Goal: Transaction & Acquisition: Purchase product/service

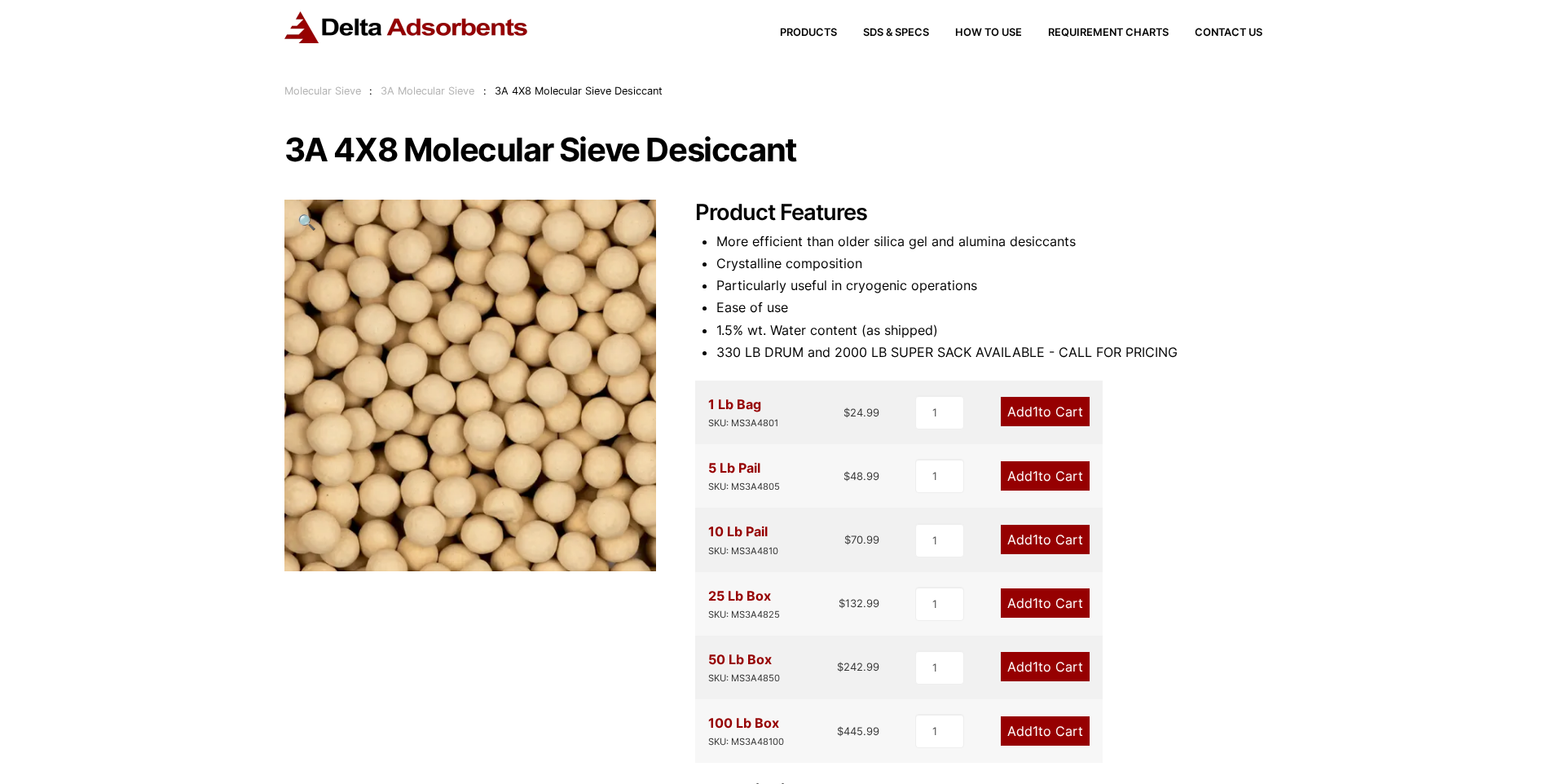
scroll to position [82, 0]
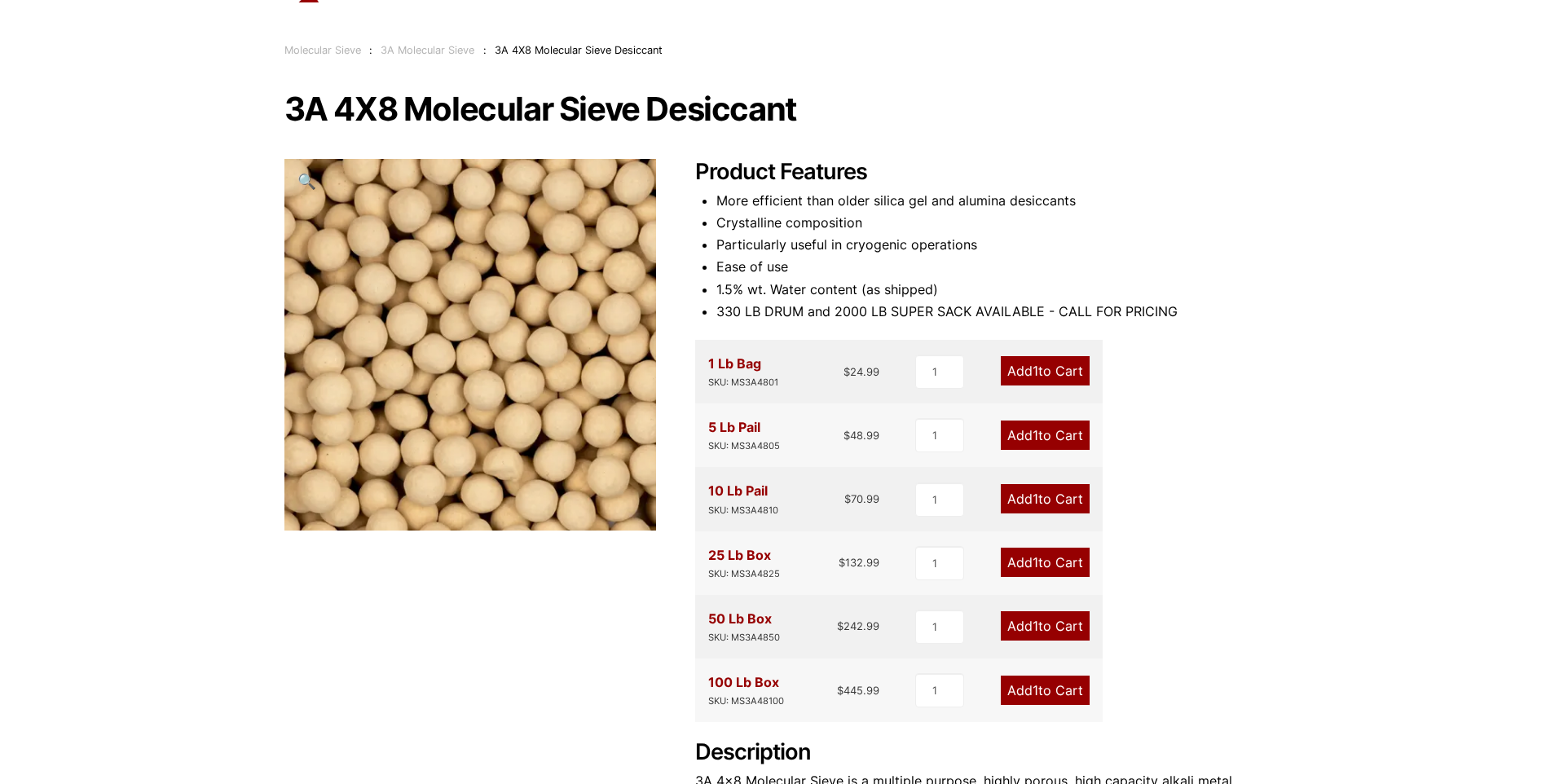
click at [1034, 566] on span "1" at bounding box center [1035, 562] width 6 height 17
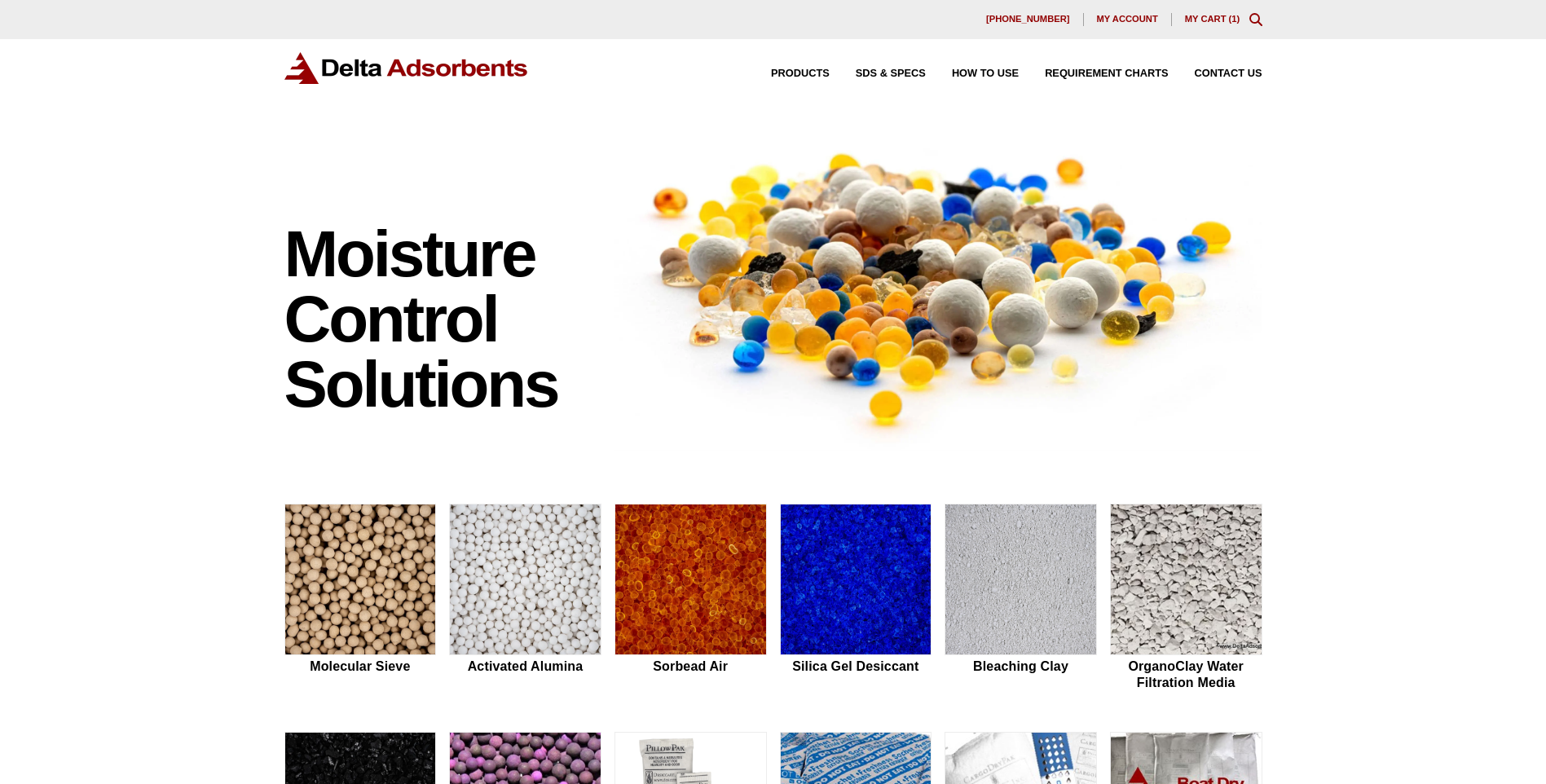
click at [1211, 21] on link "My Cart ( 1 )" at bounding box center [1212, 18] width 55 height 10
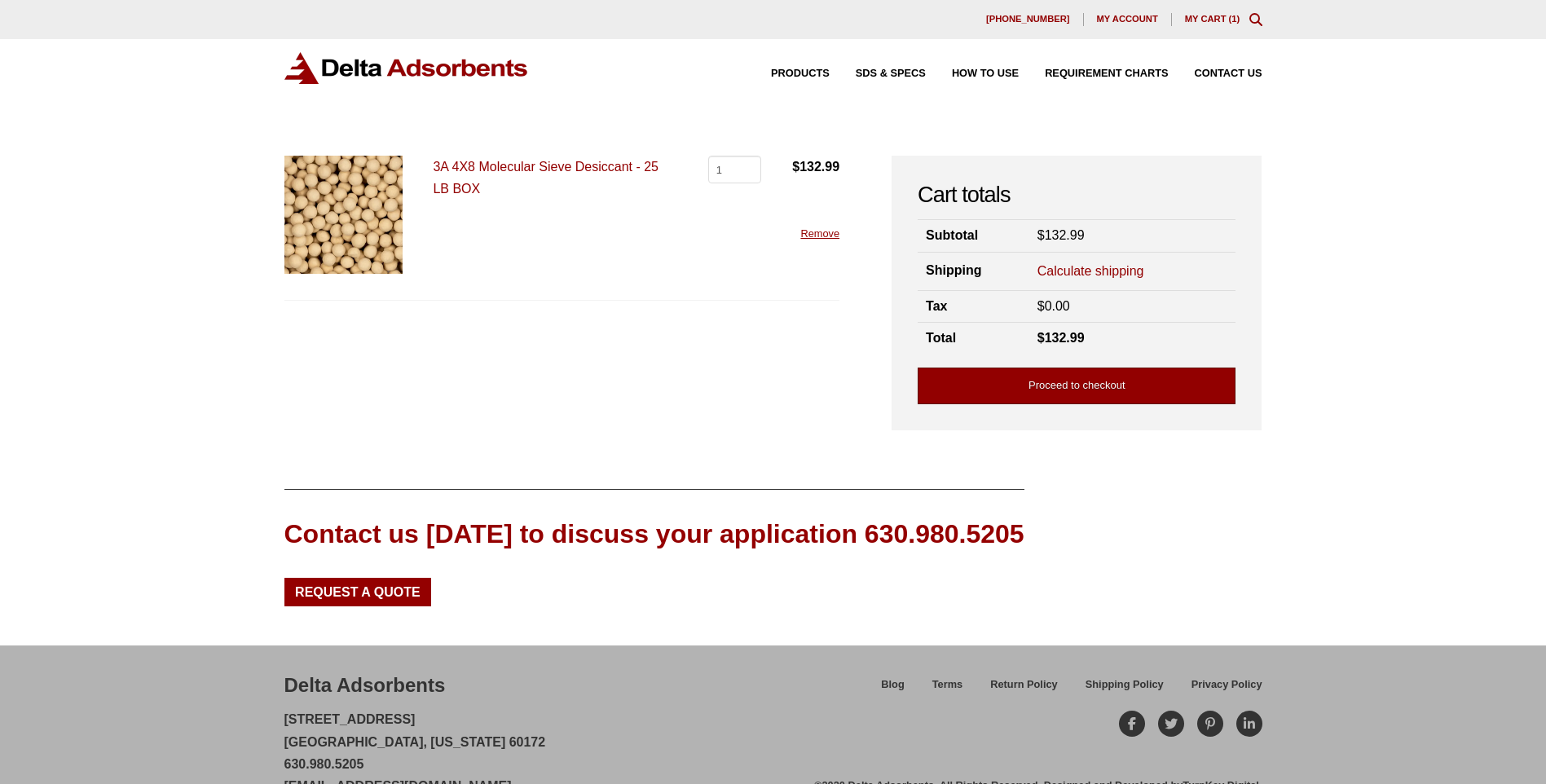
click at [1099, 384] on link "Proceed to checkout" at bounding box center [1077, 386] width 318 height 37
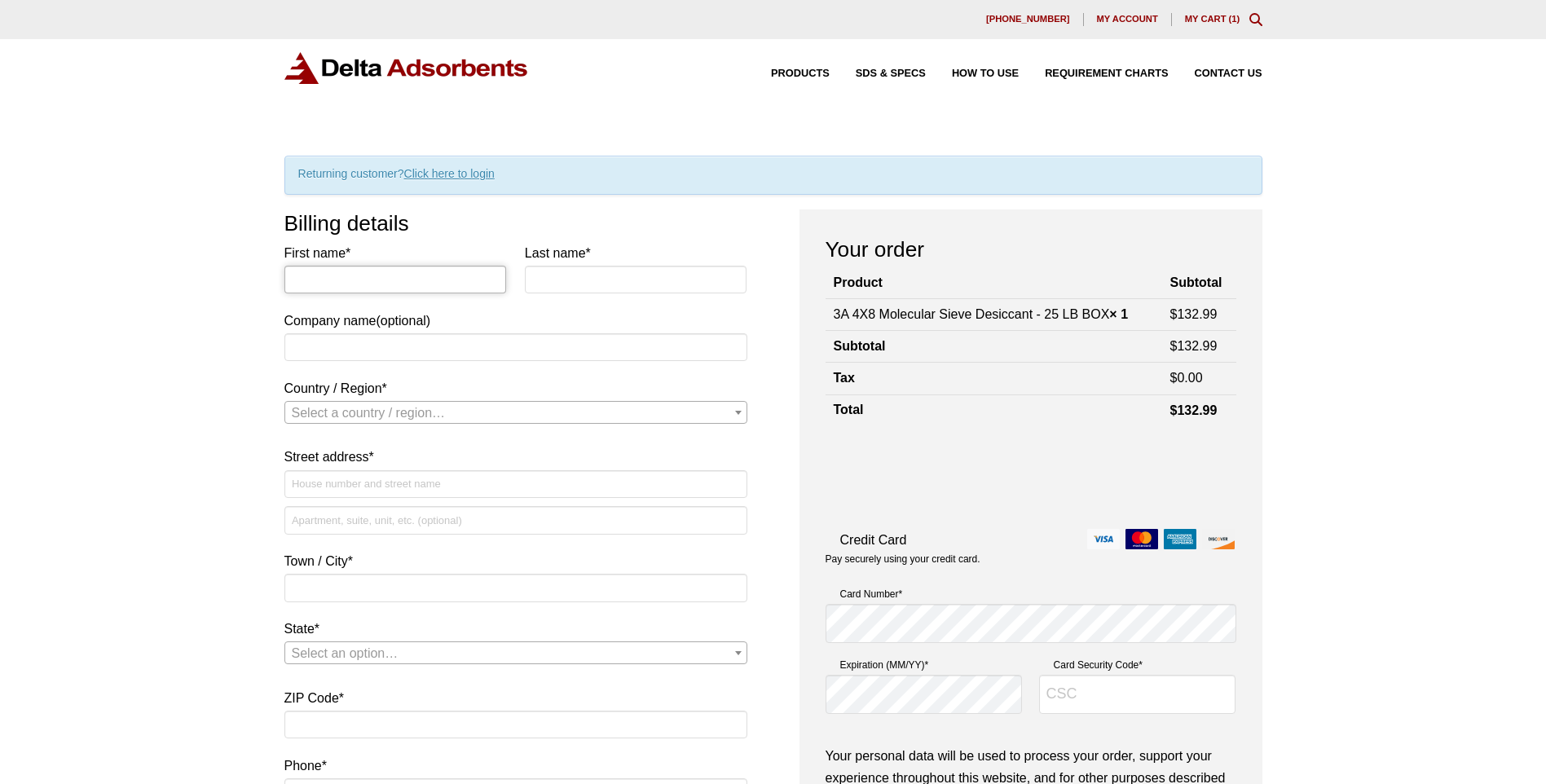
click at [436, 289] on input "First name *" at bounding box center [395, 280] width 223 height 28
type input "Timothy"
type input "Amaral"
type input "Jushi Inc"
select select "US"
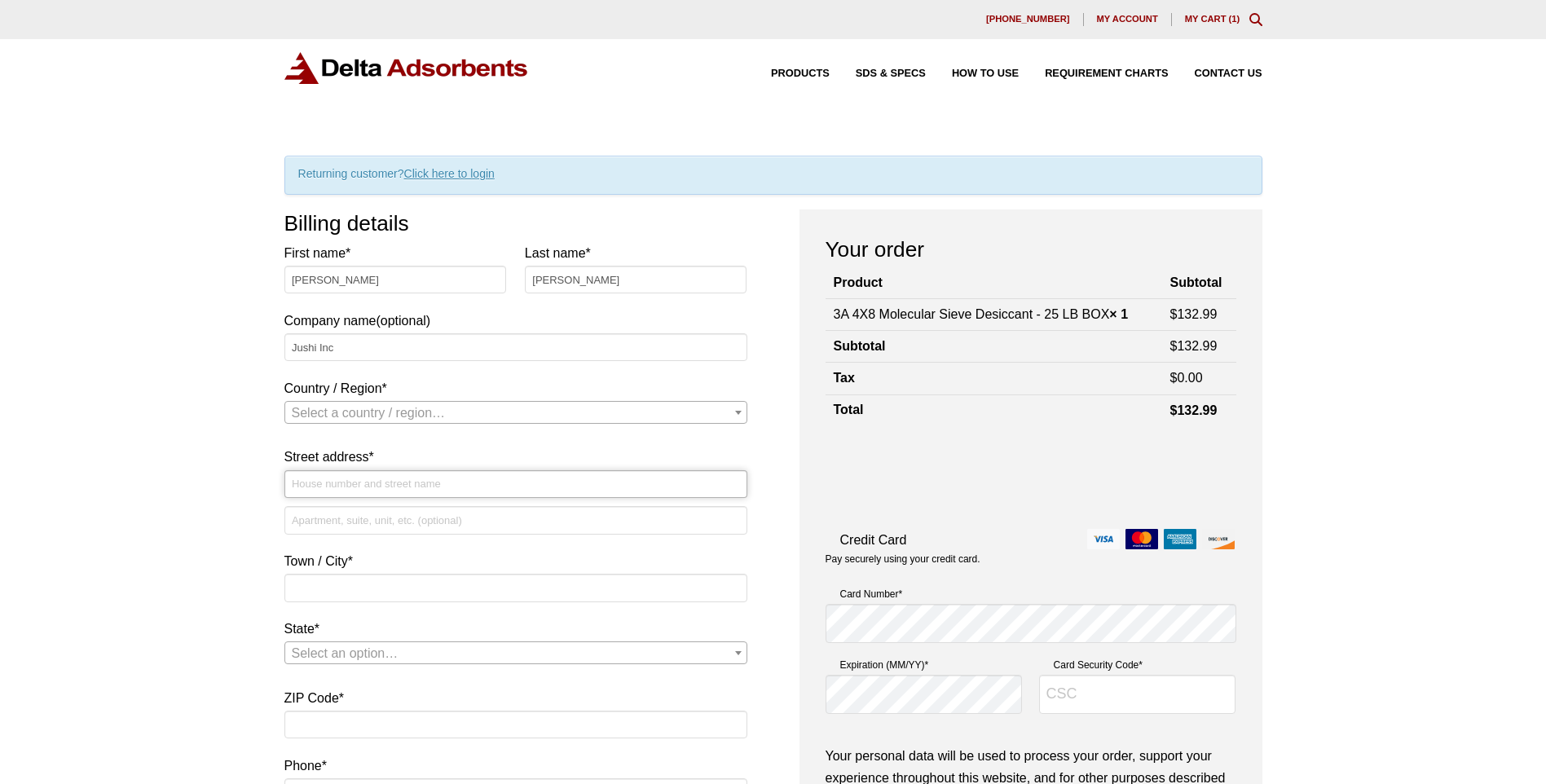
type input "[STREET_ADDRESS]"
type input "Suite 3250"
type input "Boca Raton, FL"
type input "33431"
type input "17743657067"
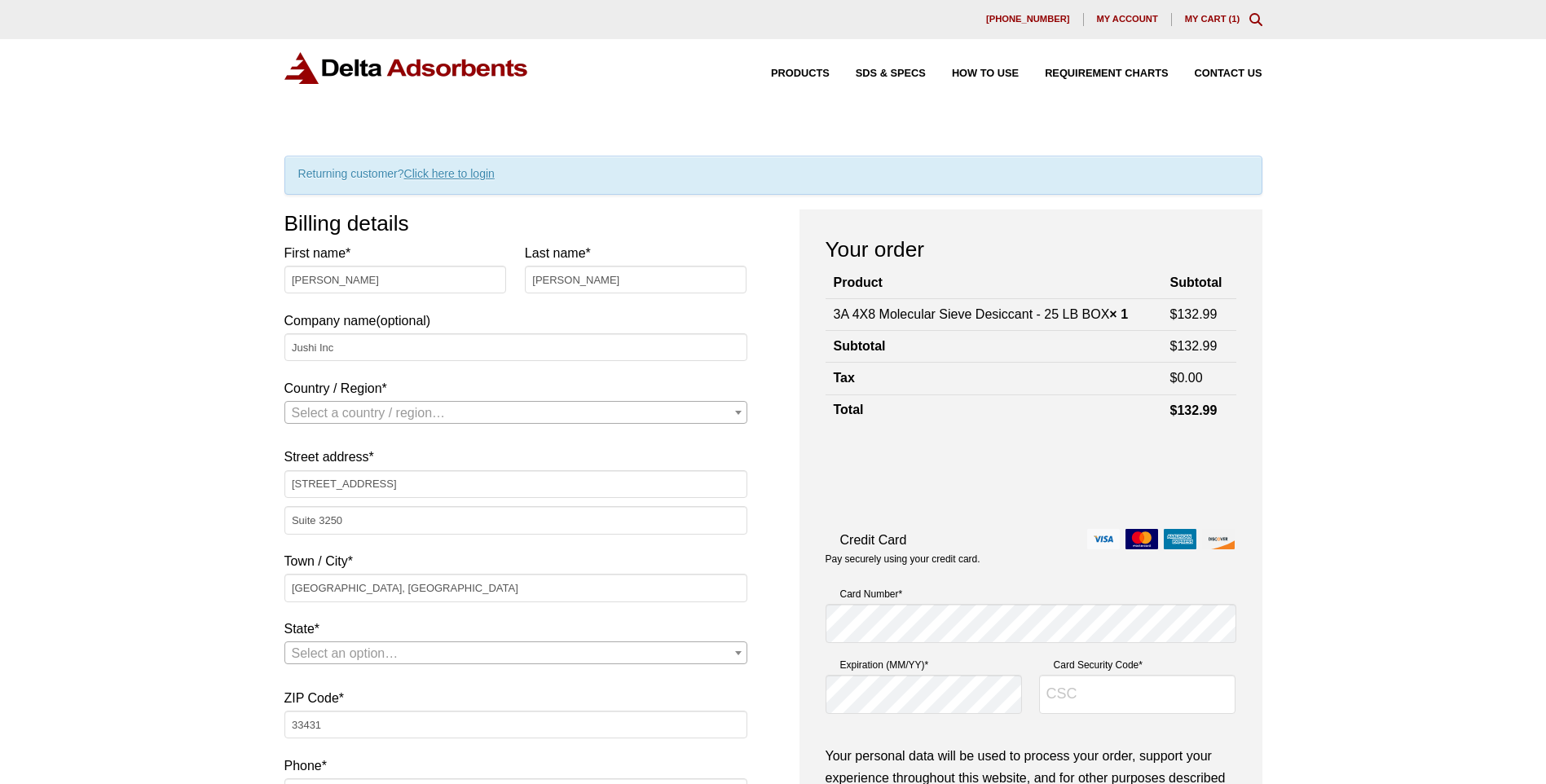
type input "tamaral@jushico.com"
select select "US"
select select "FL"
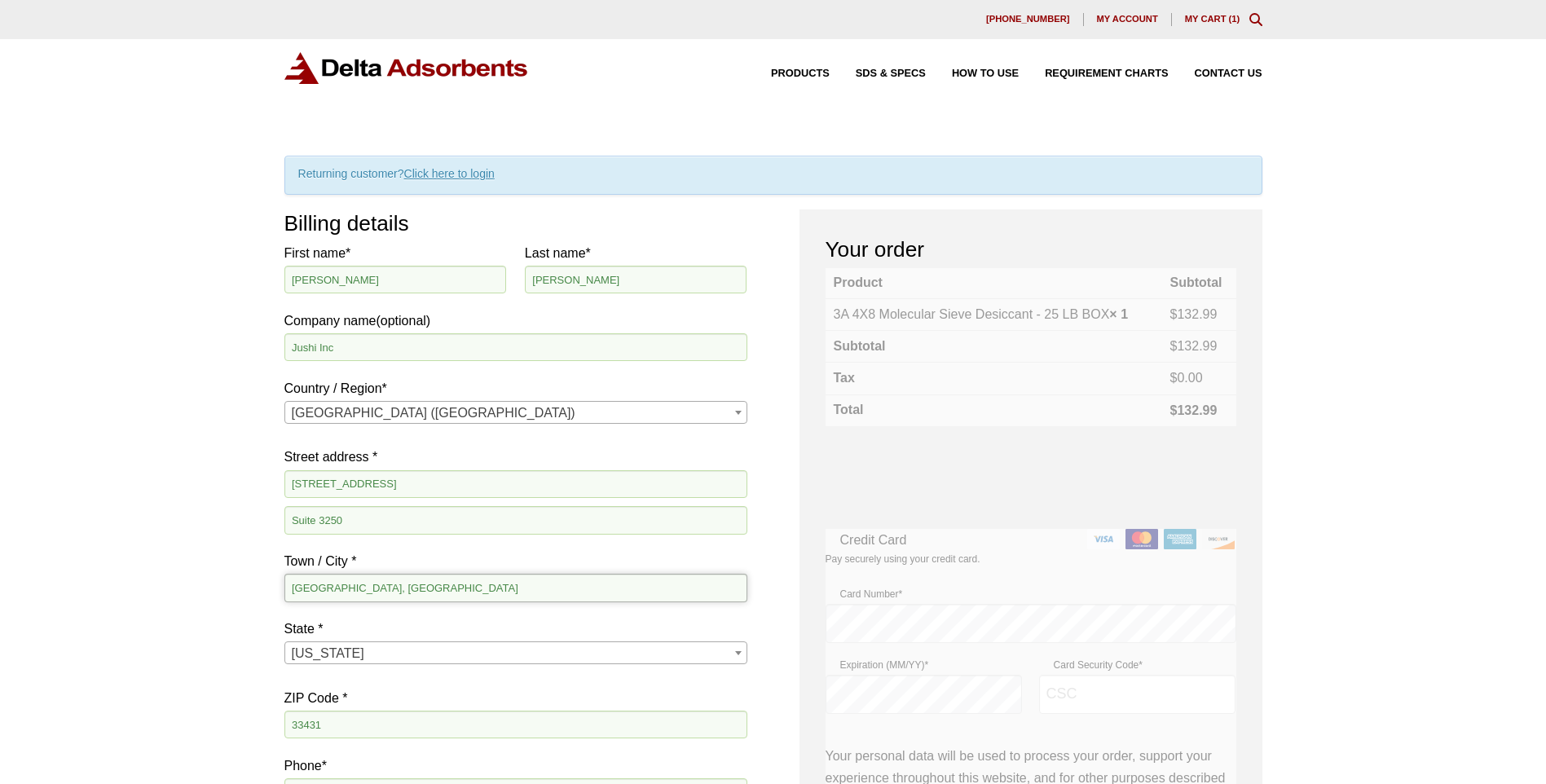
click at [390, 591] on input "Boca Raton, FL" at bounding box center [515, 588] width 463 height 28
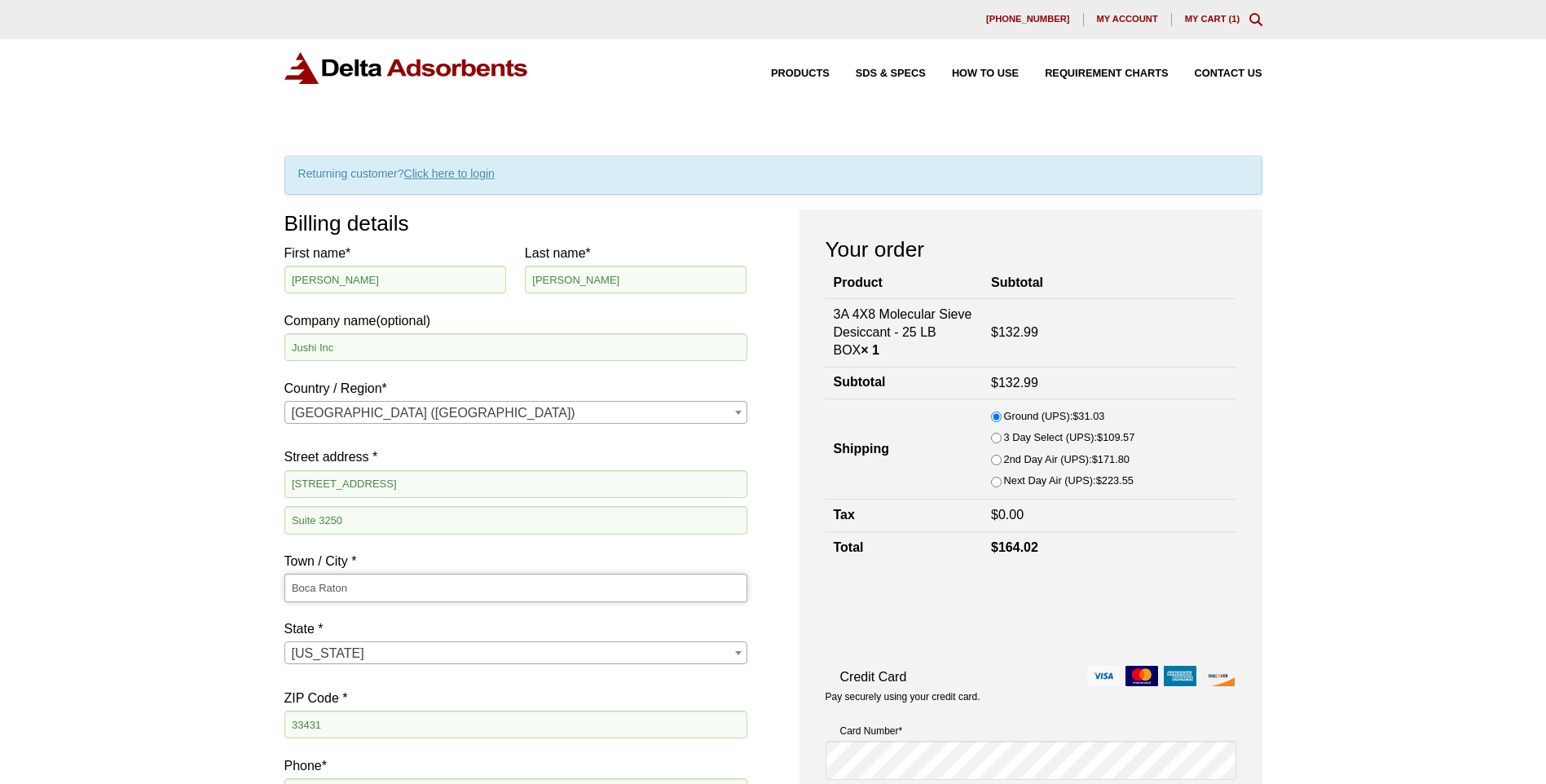
type input "Boca Raton"
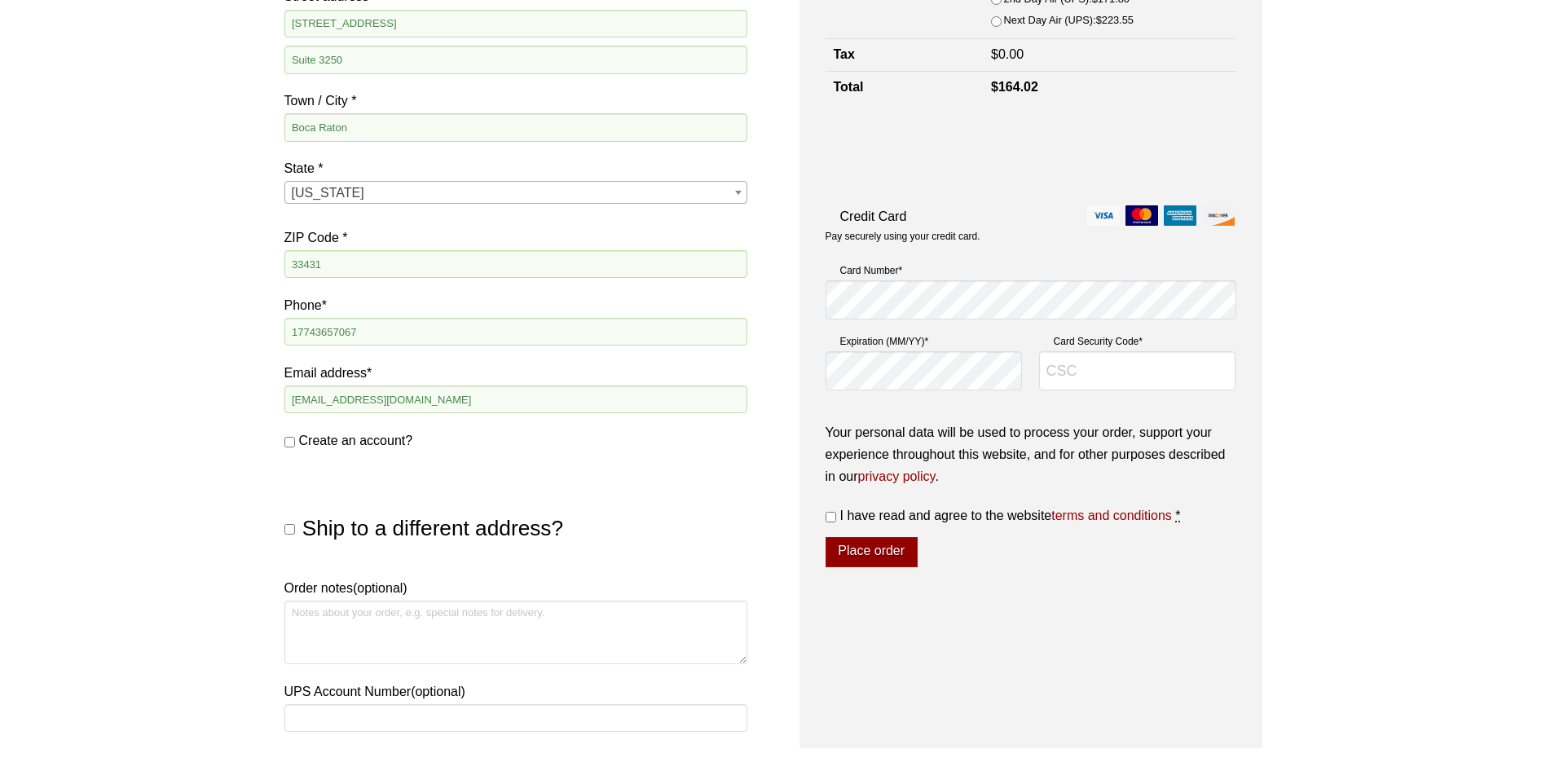
scroll to position [489, 0]
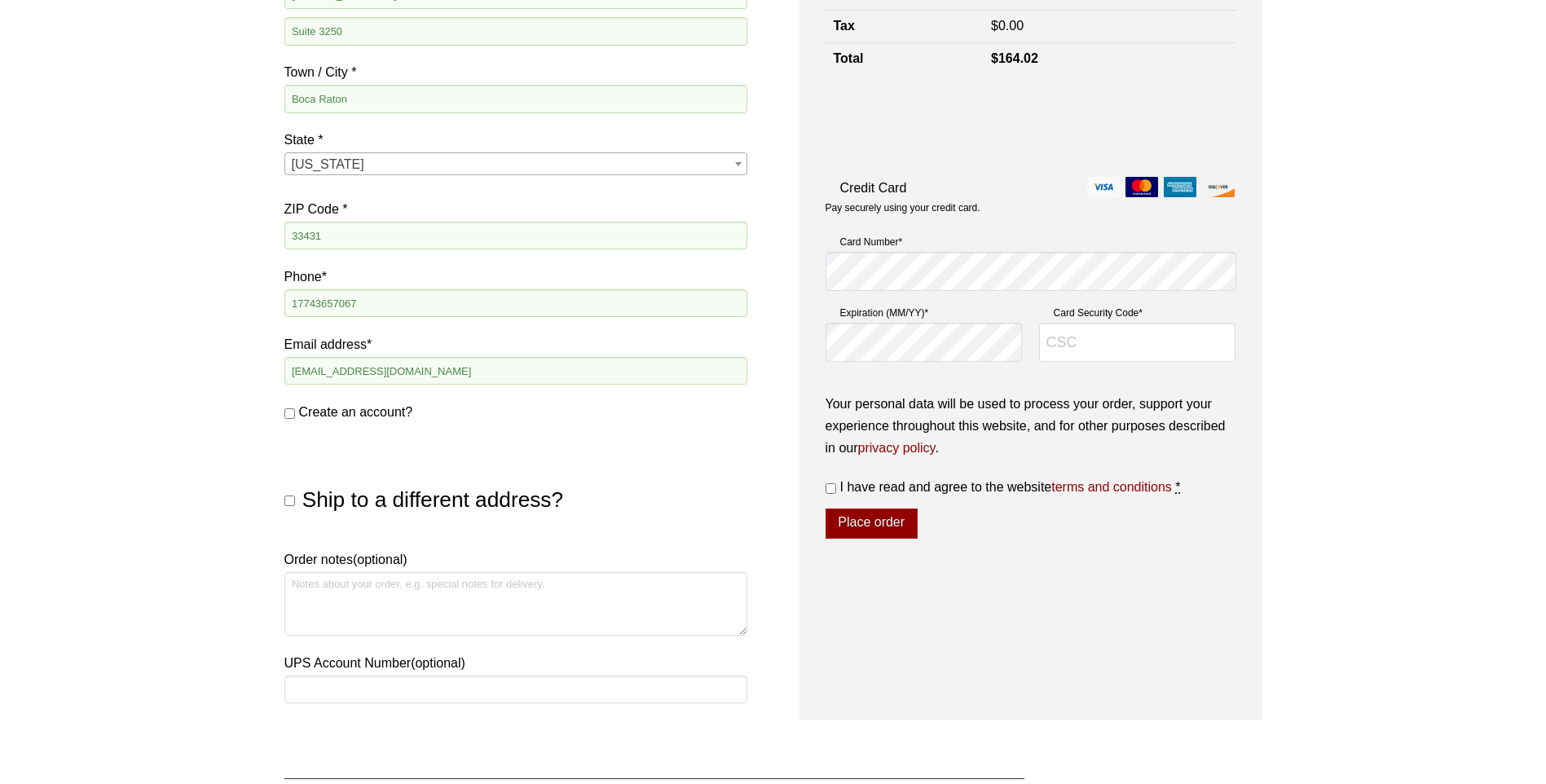
click at [292, 501] on input "Ship to a different address?" at bounding box center [290, 501] width 11 height 11
checkbox input "true"
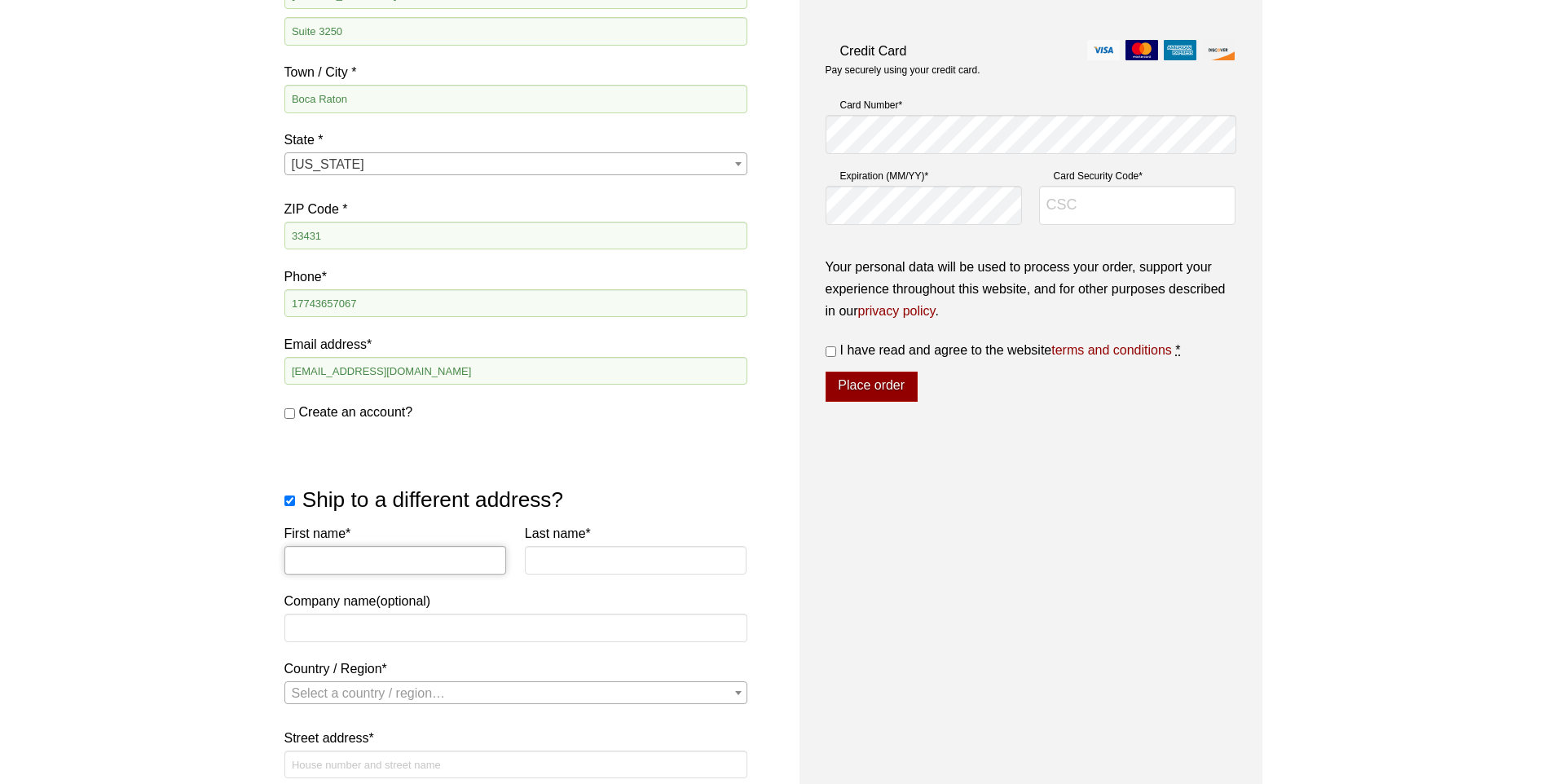
click at [383, 555] on input "First name *" at bounding box center [395, 559] width 223 height 28
type input "Chase"
type input "Nichols"
type input "Pennsylvania Medical Solutions"
select select "US"
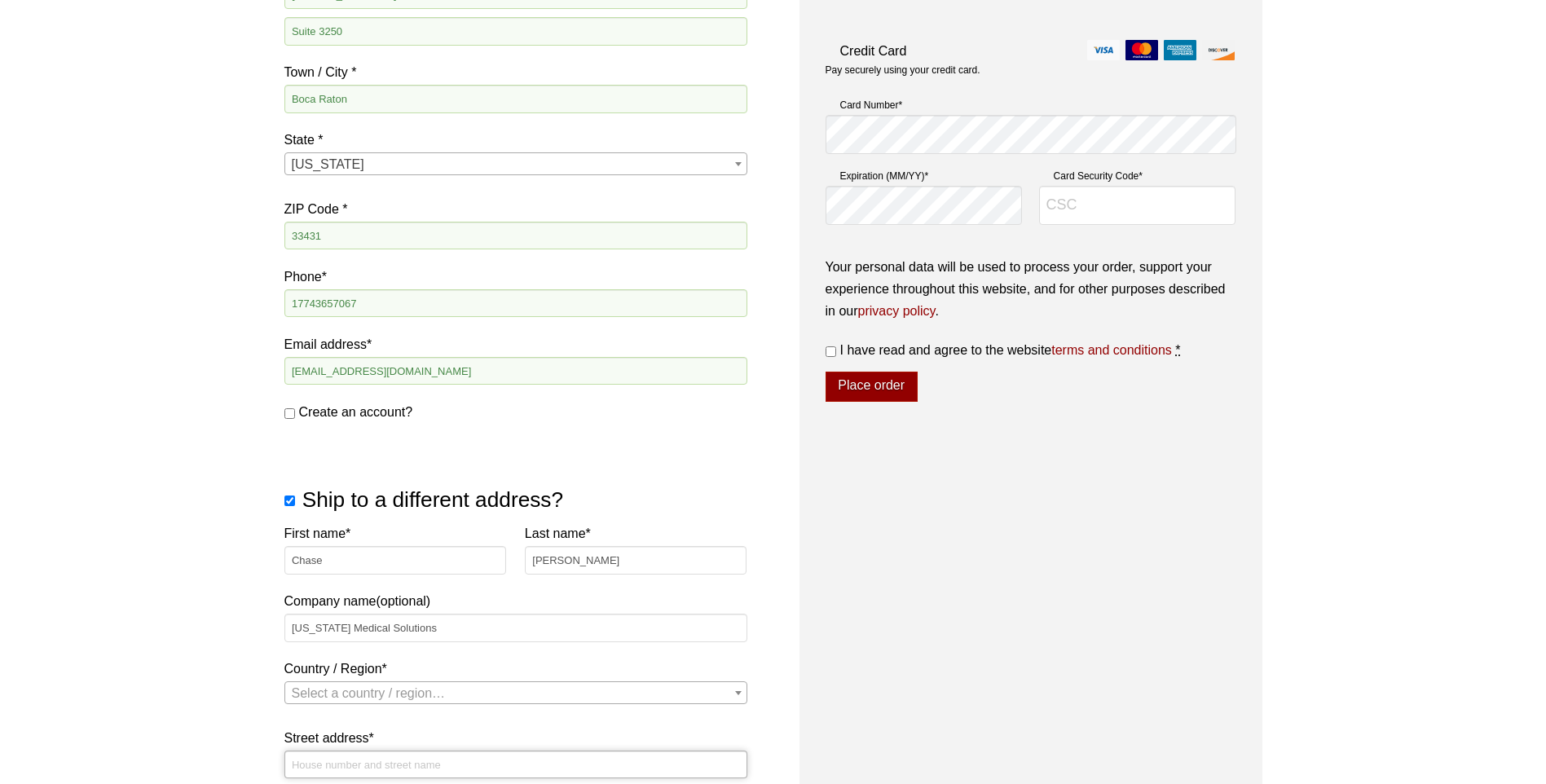
type input "2000 Rosanna Avenue"
type input "Scranton, PA"
type input "18509"
select select "US"
select select "FL"
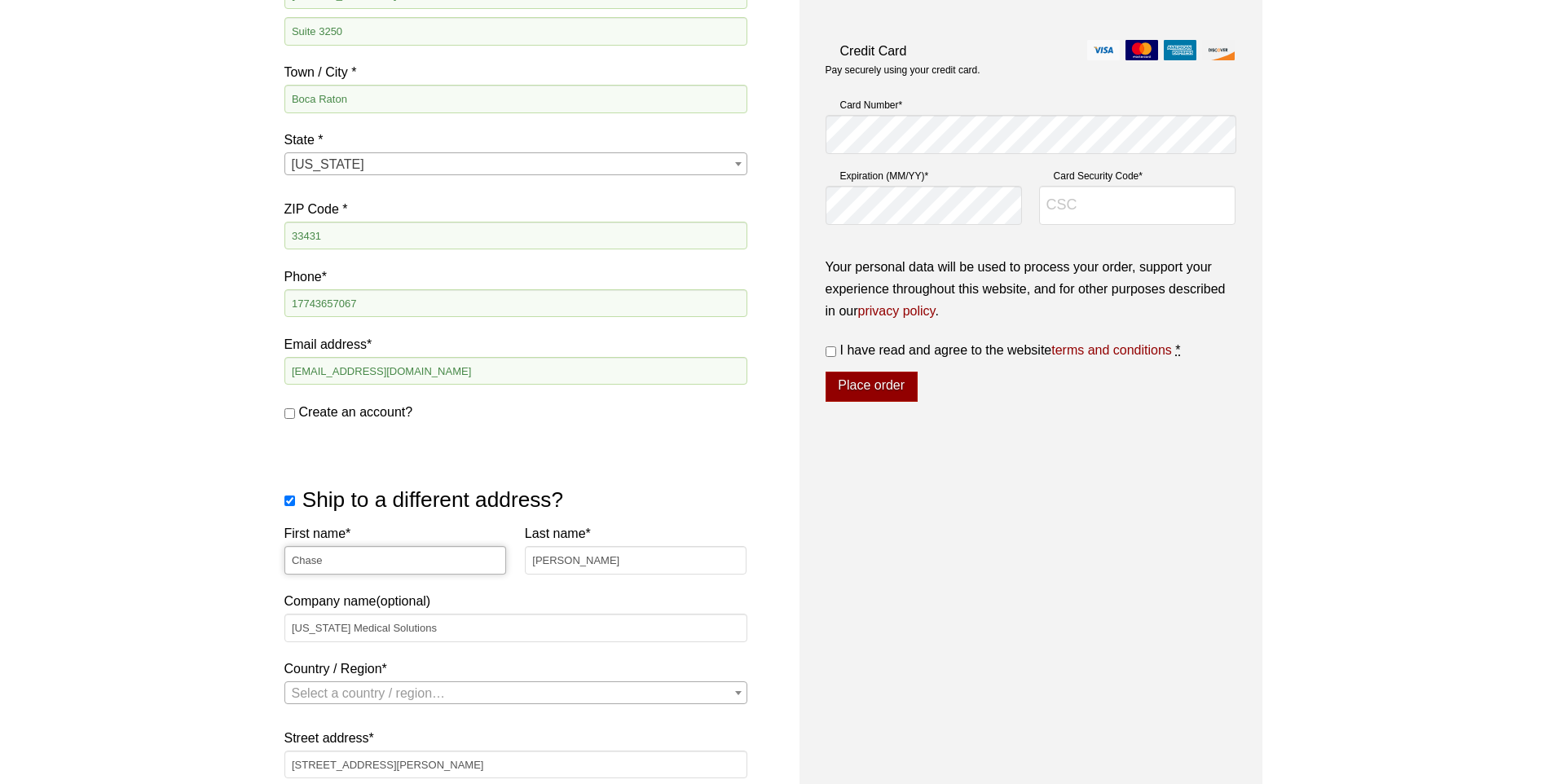
select select "US"
select select "PA"
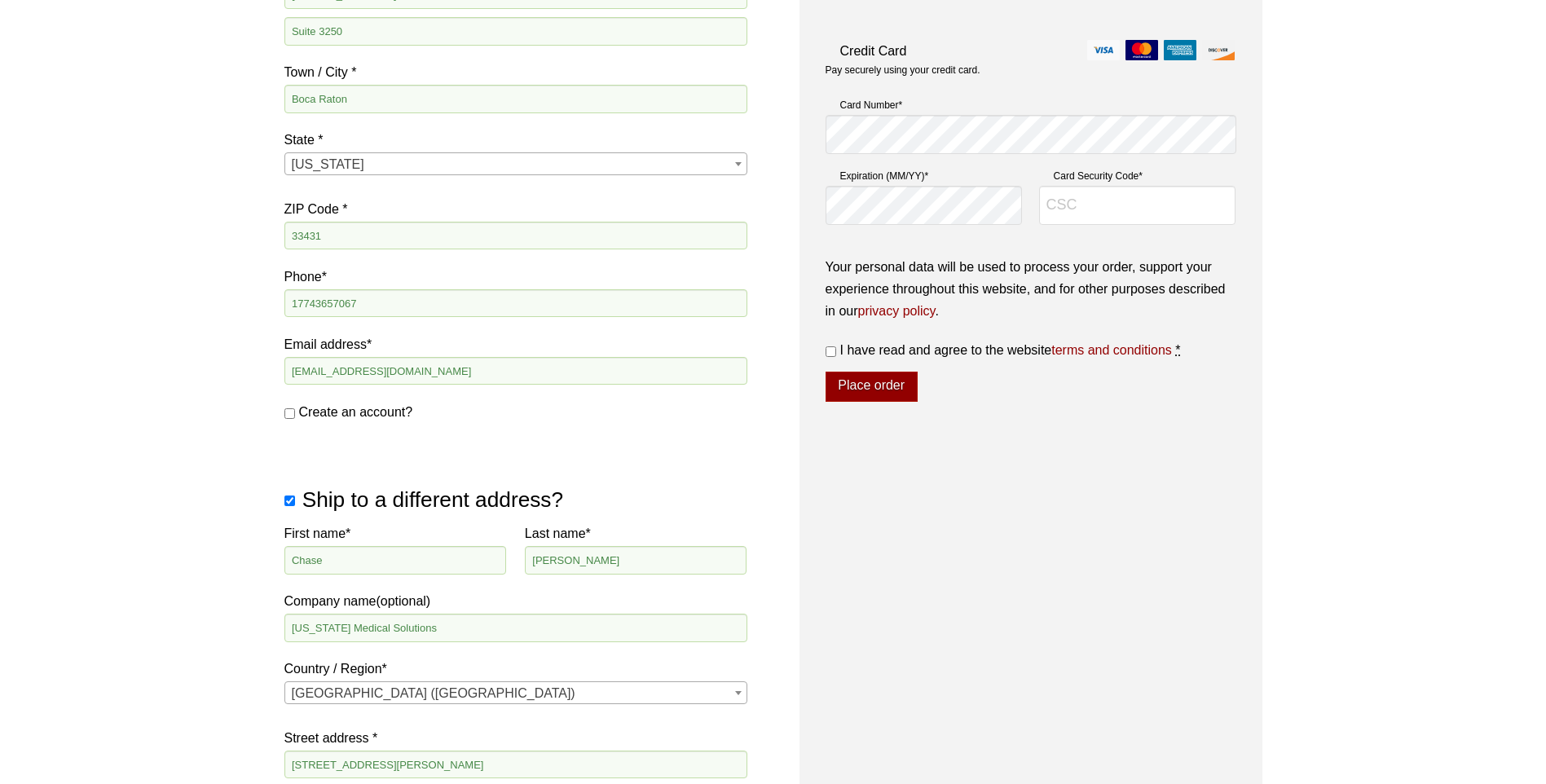
scroll to position [1031, 0]
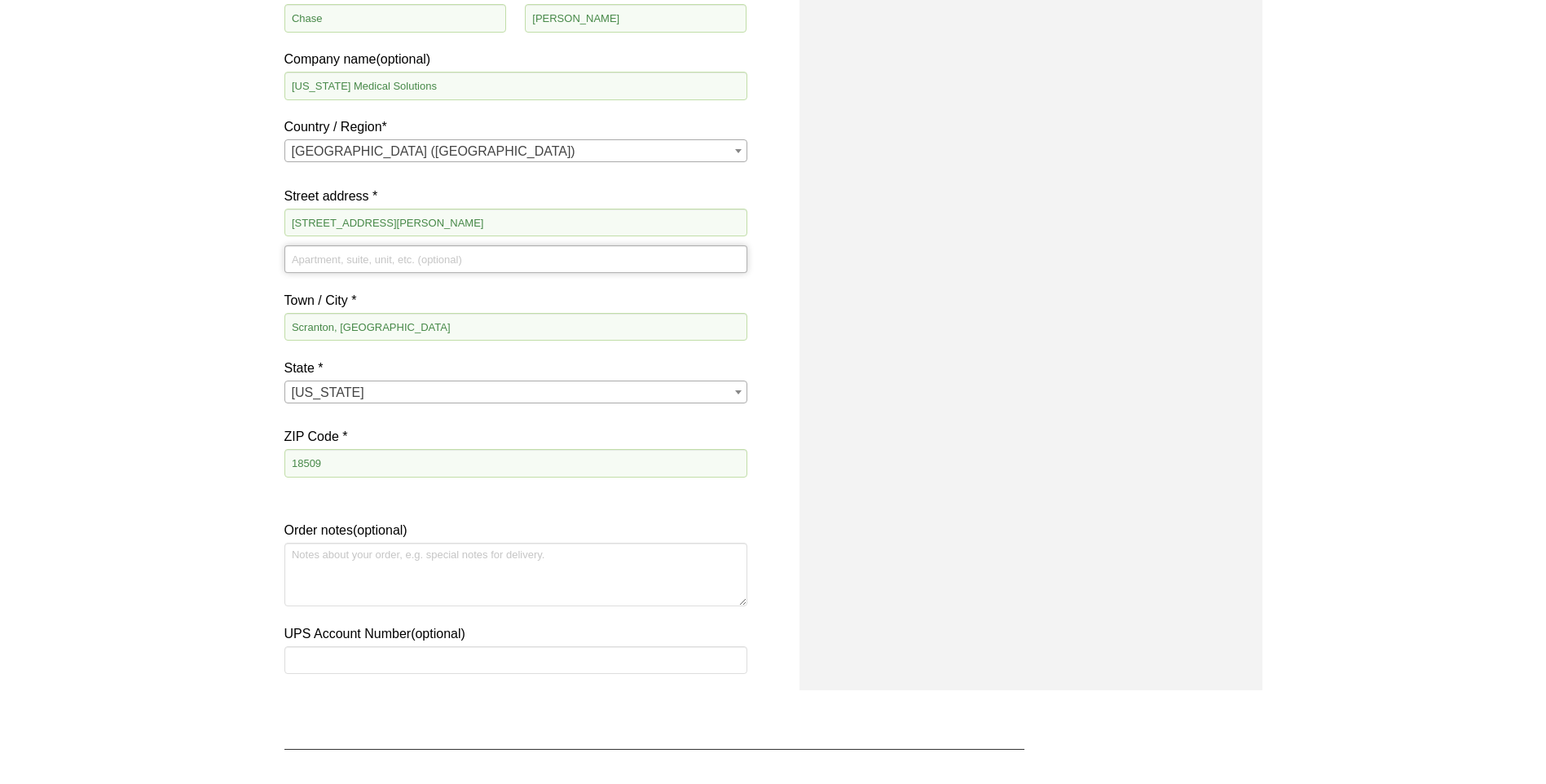
type input "Suite 3250"
click at [397, 321] on input "Scranton, PA" at bounding box center [515, 326] width 463 height 28
type input "Scranton"
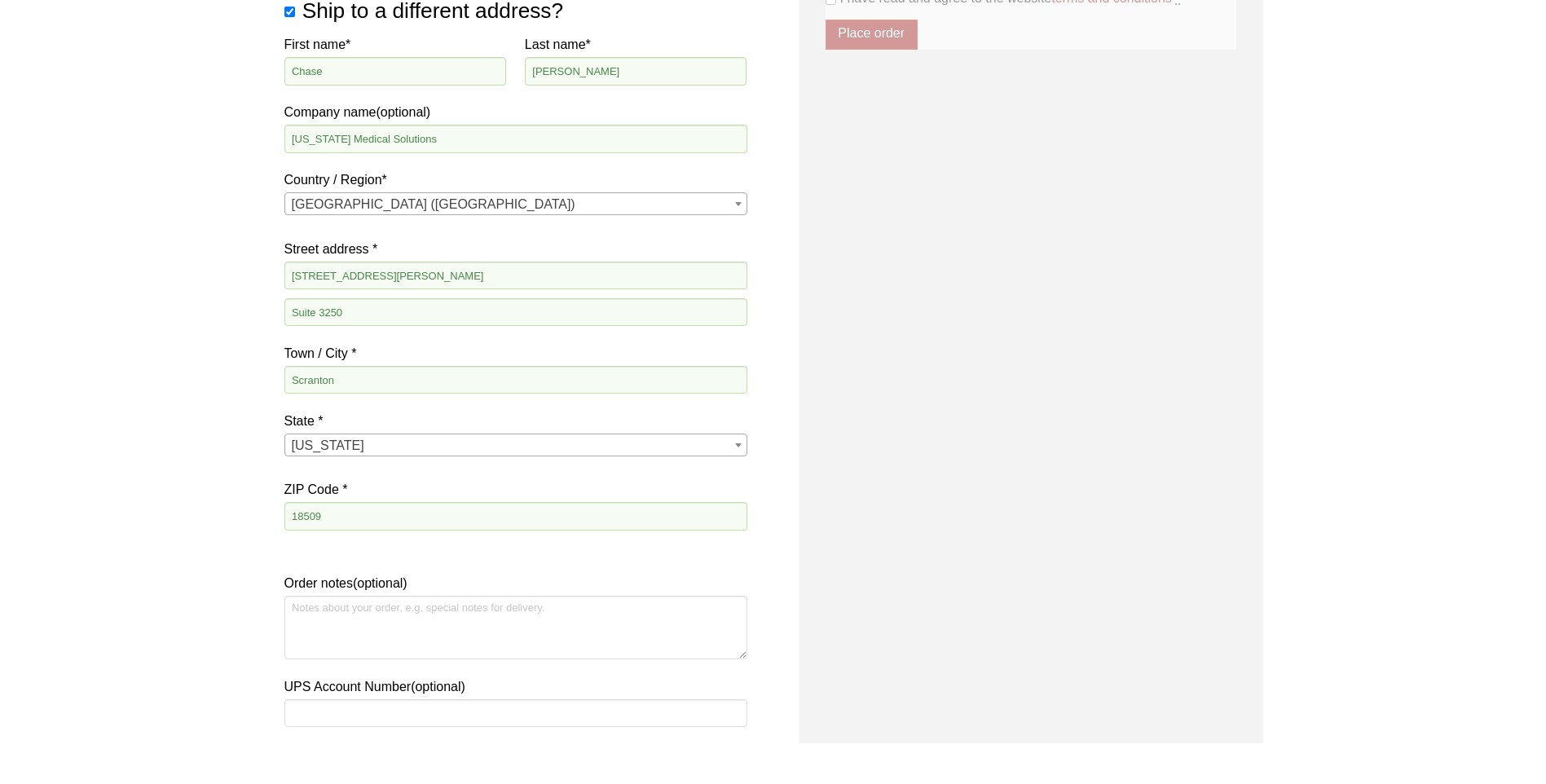
scroll to position [949, 0]
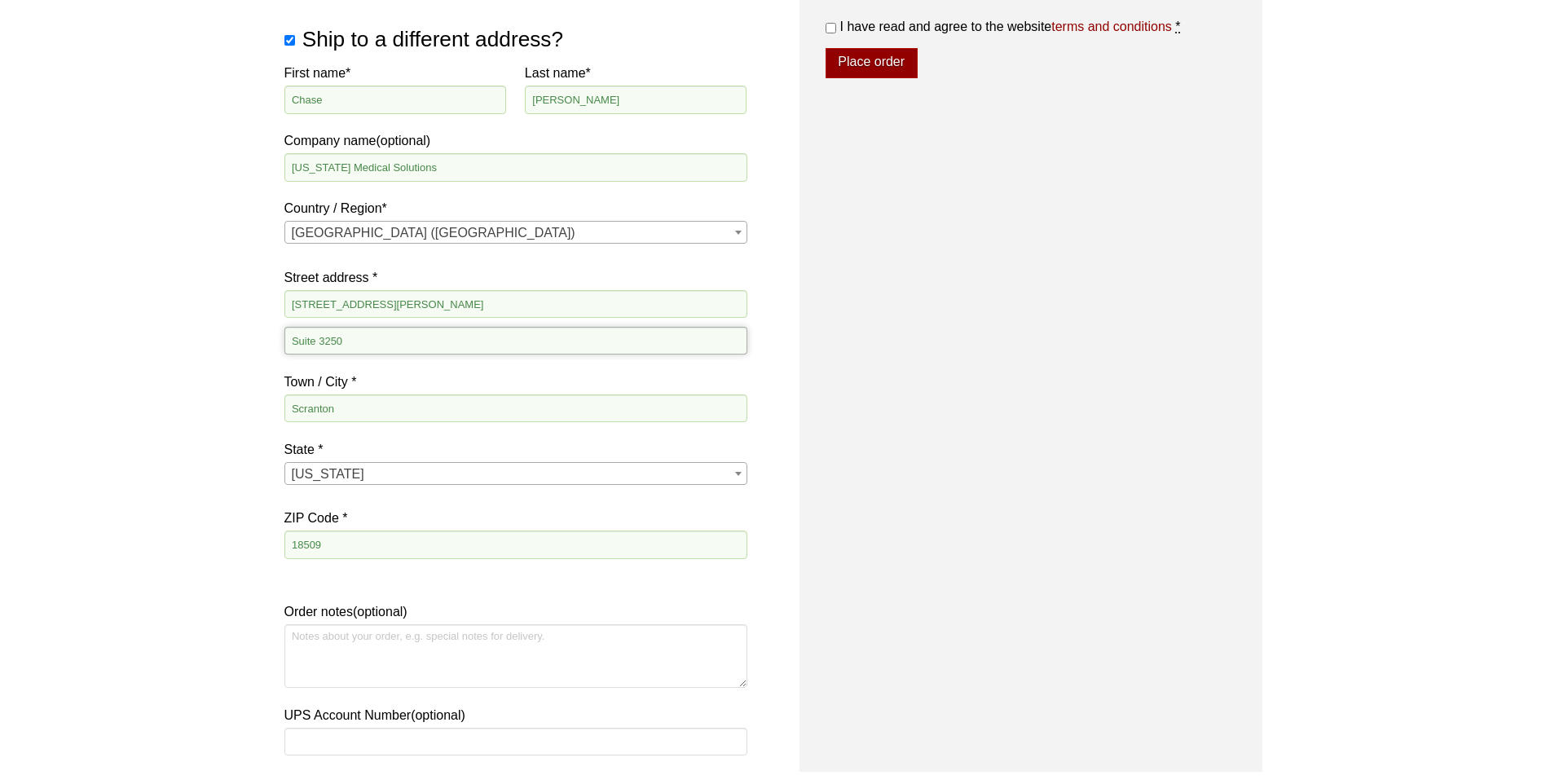
click at [407, 329] on input "Suite 3250" at bounding box center [515, 340] width 463 height 28
type input "S"
click at [127, 405] on div "Our website has detected that you are using an outdated browser that will preve…" at bounding box center [773, 107] width 1546 height 2114
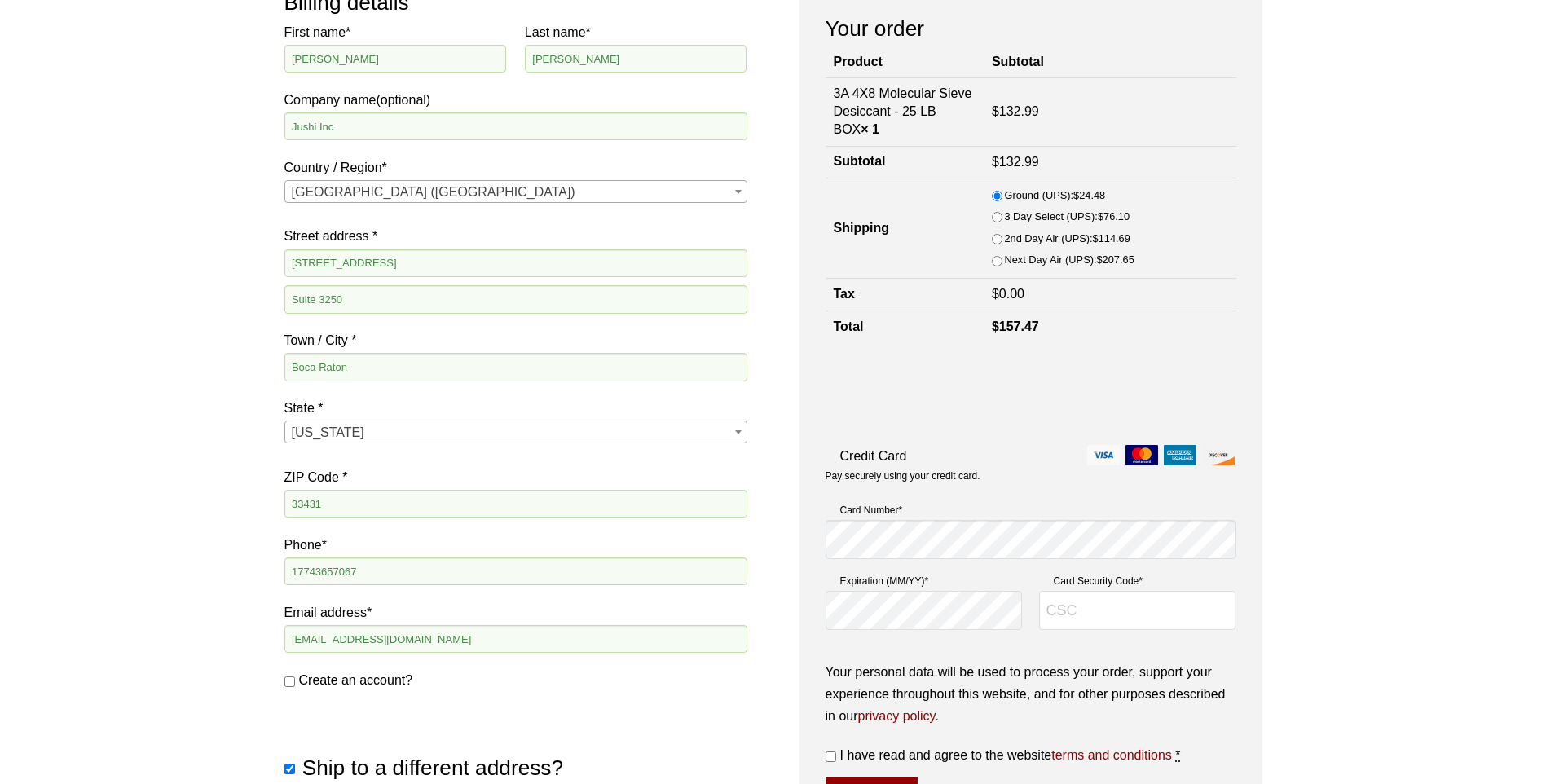
scroll to position [215, 0]
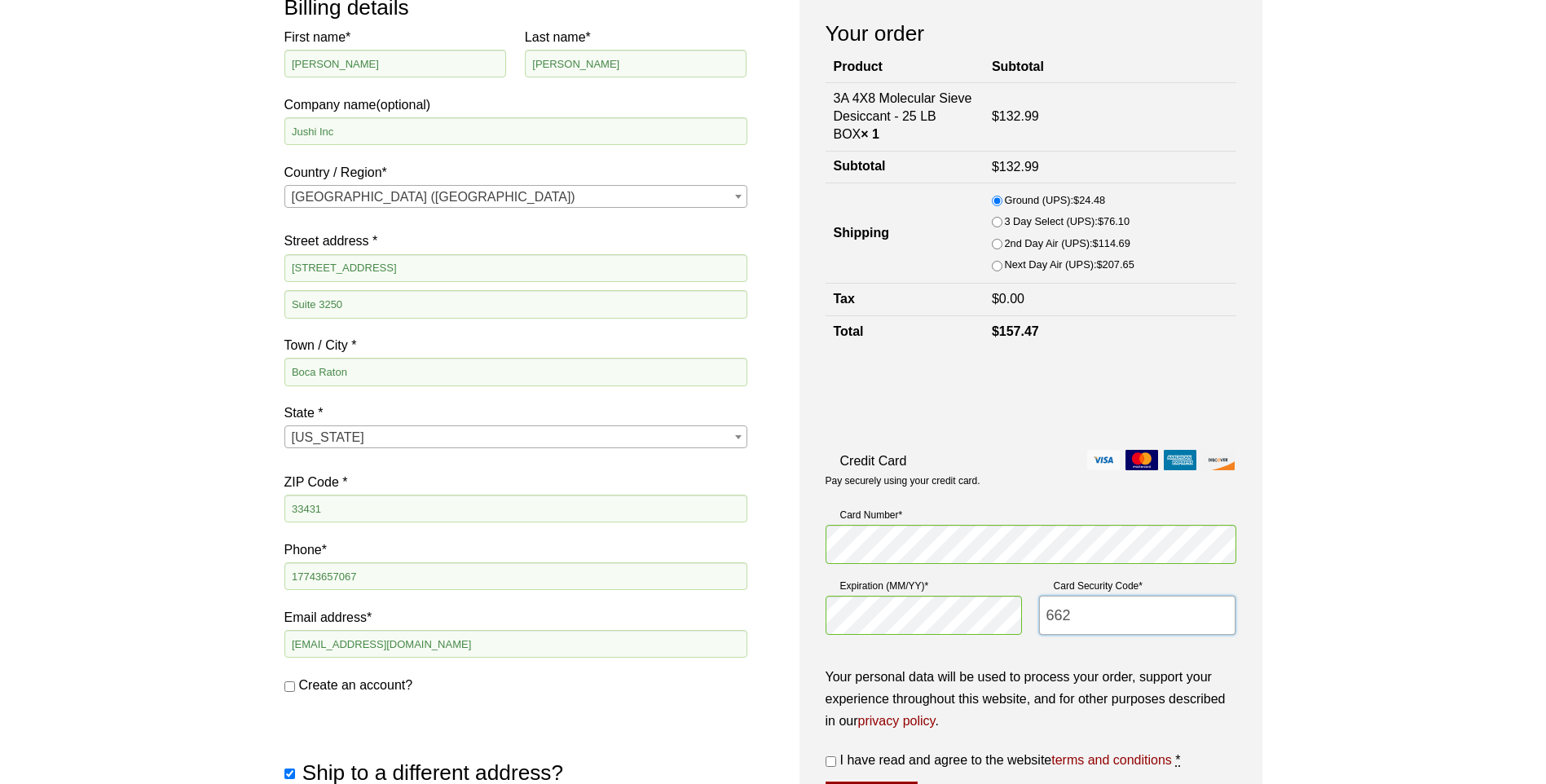
type input "662"
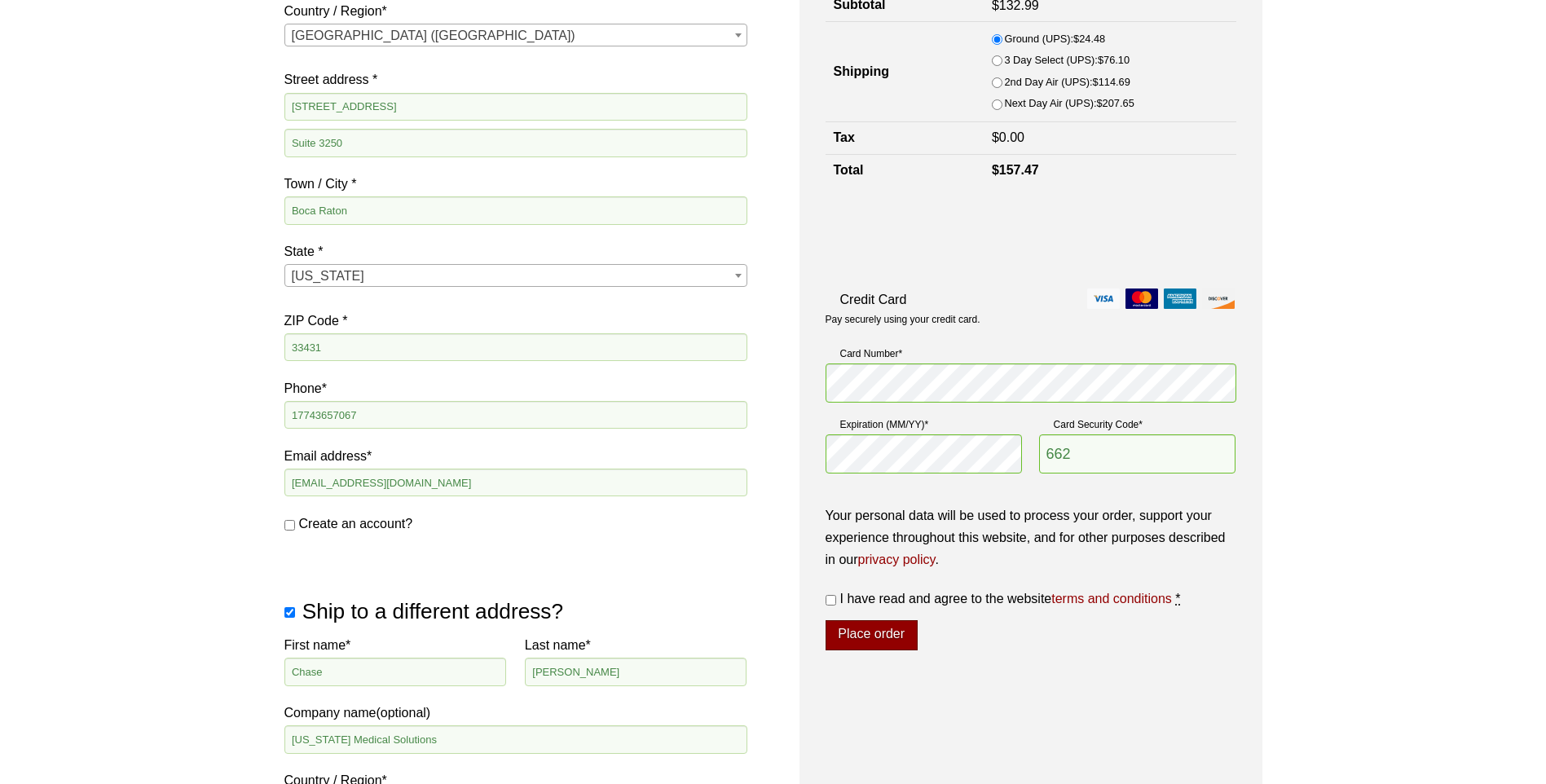
scroll to position [379, 0]
click at [833, 591] on label "I have read and agree to the website terms and conditions *" at bounding box center [1031, 597] width 411 height 22
click at [833, 593] on input "I have read and agree to the website terms and conditions *" at bounding box center [831, 599] width 11 height 11
checkbox input "true"
click at [849, 627] on button "Place order" at bounding box center [871, 634] width 92 height 31
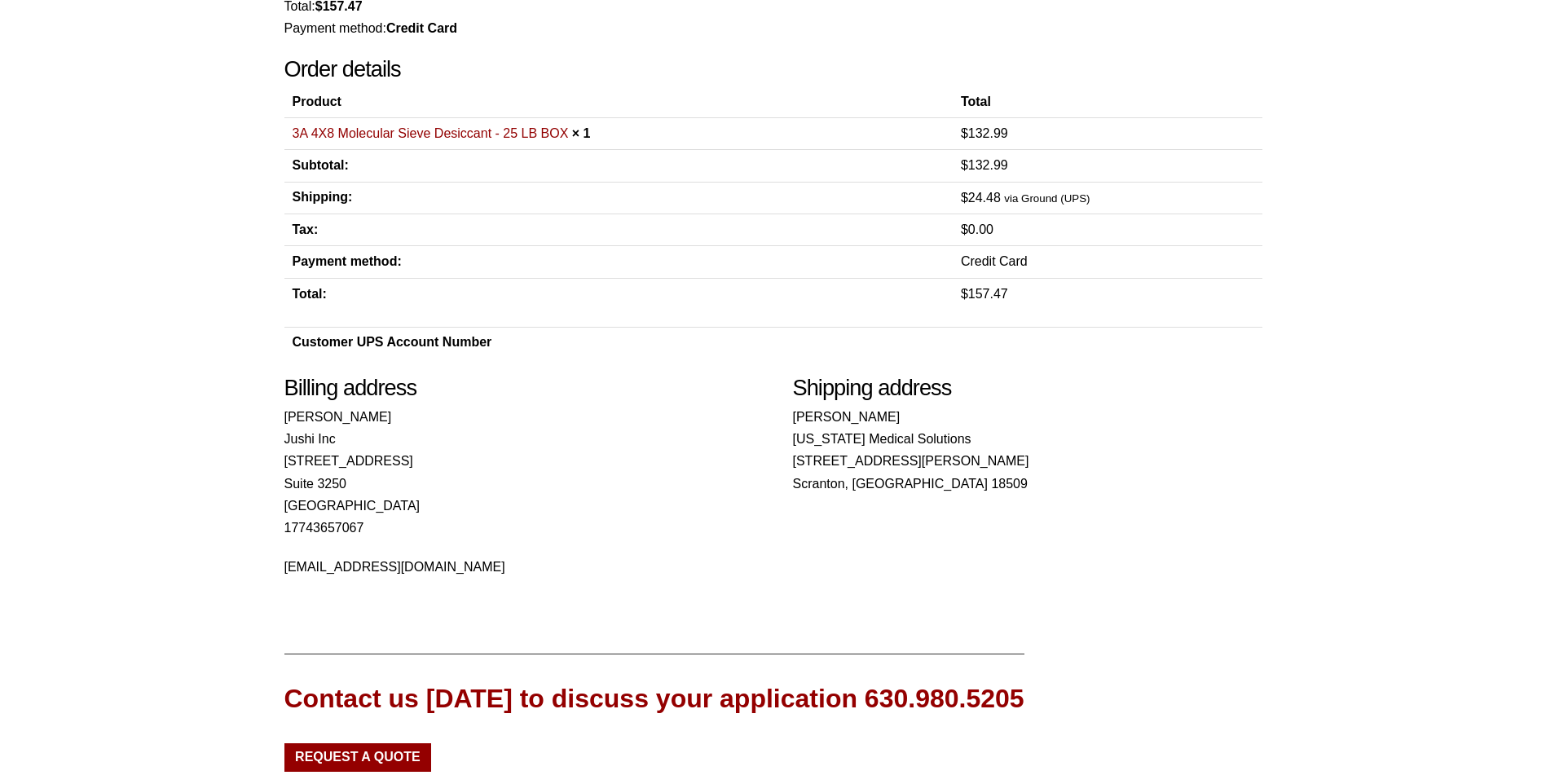
scroll to position [449, 0]
